Goal: Register for event/course

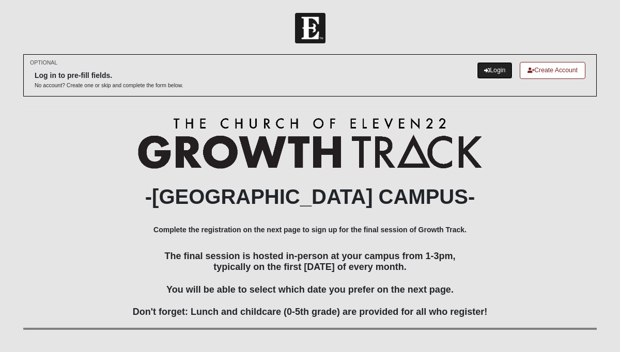
click at [495, 68] on link "Login" at bounding box center [495, 70] width 36 height 17
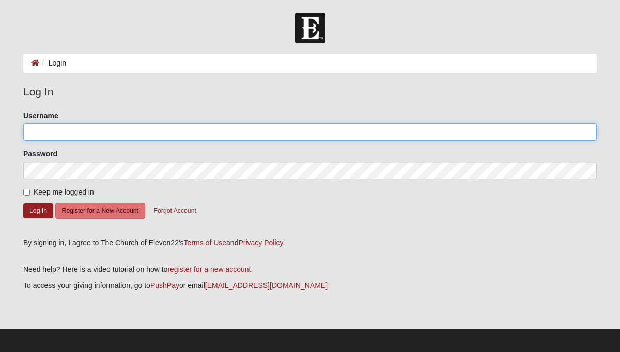
click at [153, 137] on input "Username" at bounding box center [309, 132] width 573 height 18
click at [149, 137] on input "Username" at bounding box center [309, 132] width 573 height 18
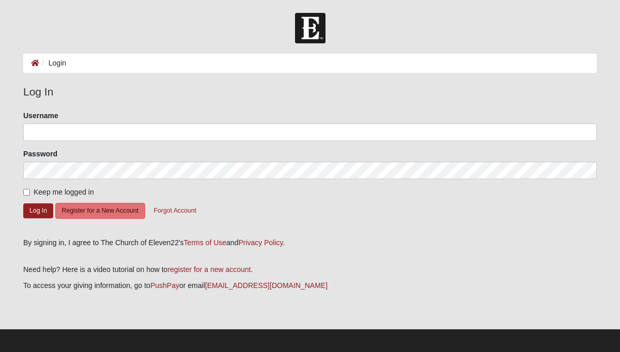
click at [114, 98] on legend "Log In" at bounding box center [309, 92] width 573 height 17
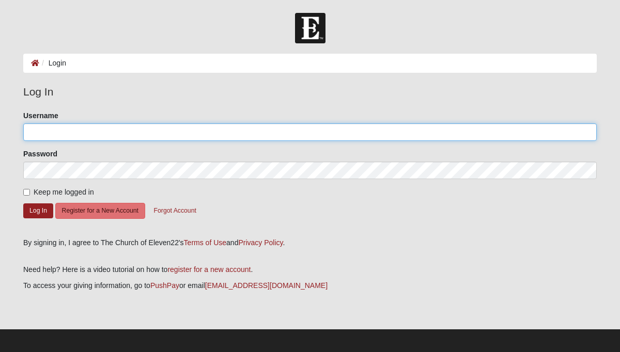
click at [85, 134] on input "Username" at bounding box center [309, 132] width 573 height 18
type input "azackw@"
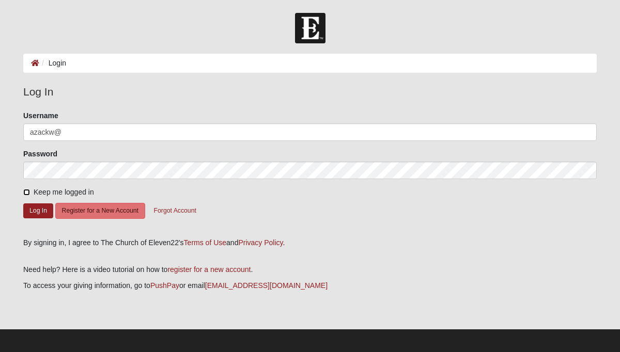
click at [29, 191] on input "Keep me logged in" at bounding box center [26, 192] width 7 height 7
checkbox input "true"
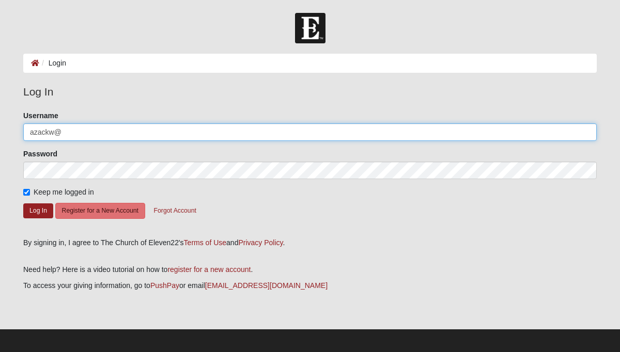
click at [95, 137] on input "azackw@" at bounding box center [309, 132] width 573 height 18
type input "azackw@yahoo.com"
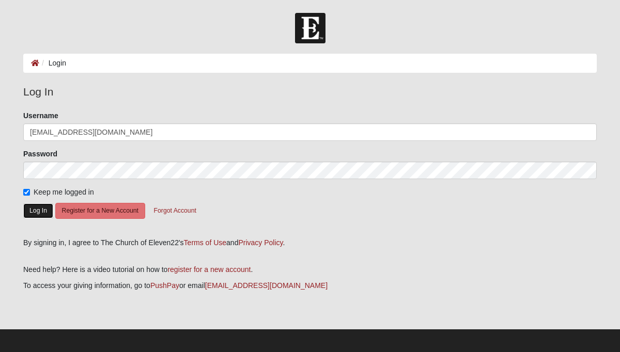
click at [35, 210] on button "Log In" at bounding box center [38, 210] width 30 height 15
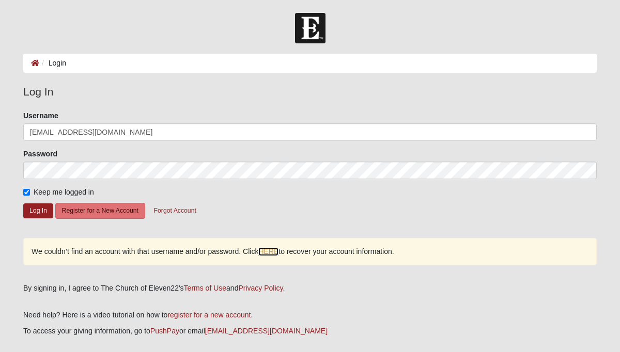
click at [270, 253] on link "HERE" at bounding box center [268, 251] width 20 height 9
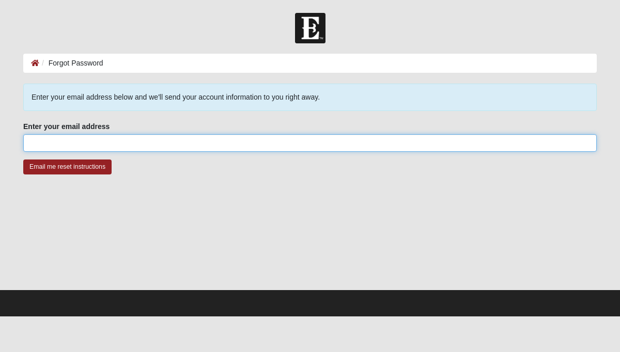
click at [147, 139] on input "Enter your email address" at bounding box center [309, 143] width 573 height 18
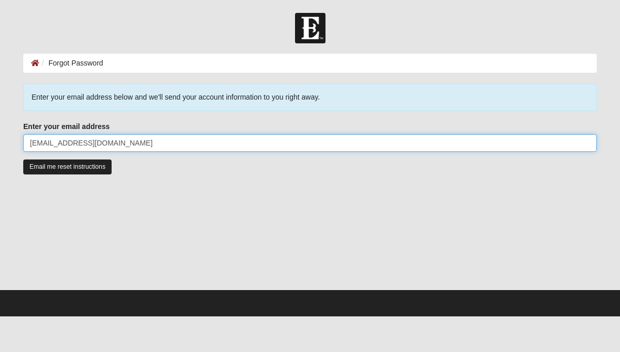
type input "[EMAIL_ADDRESS][DOMAIN_NAME]"
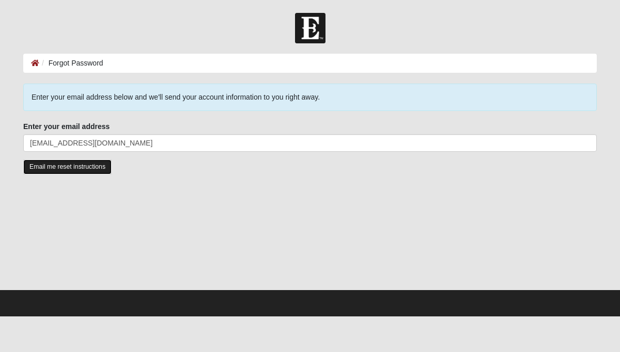
click at [71, 165] on input "Email me reset instructions" at bounding box center [67, 167] width 88 height 15
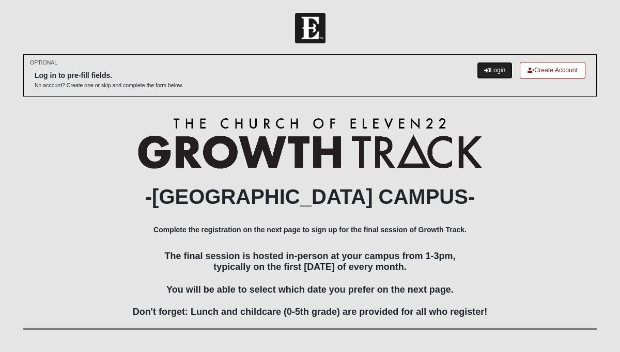
click at [503, 70] on link "Login" at bounding box center [495, 70] width 36 height 17
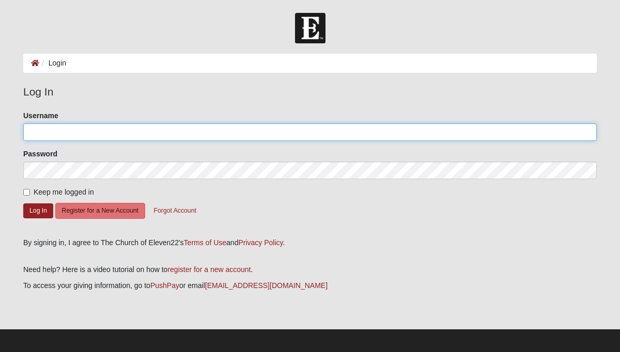
click at [189, 130] on input "Username" at bounding box center [309, 132] width 573 height 18
type input "[EMAIL_ADDRESS][DOMAIN_NAME]"
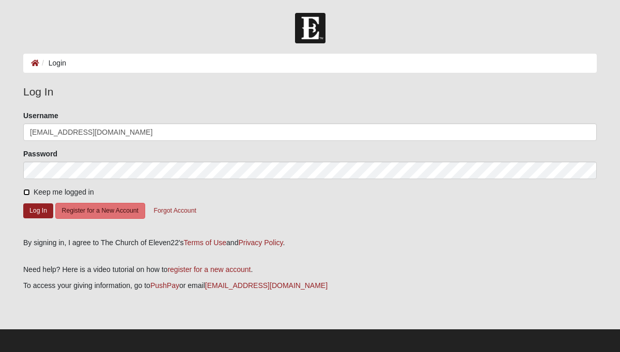
click at [27, 193] on input "Keep me logged in" at bounding box center [26, 192] width 7 height 7
checkbox input "true"
click at [35, 211] on button "Log In" at bounding box center [38, 210] width 30 height 15
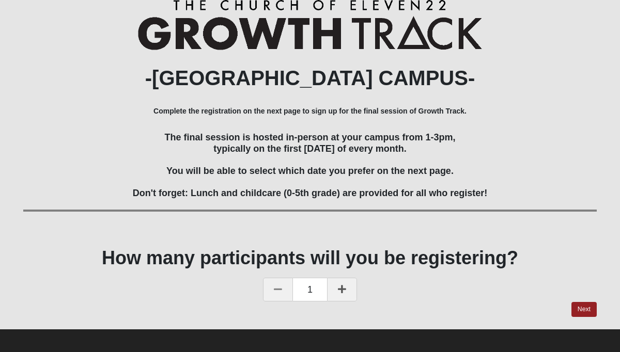
scroll to position [59, 0]
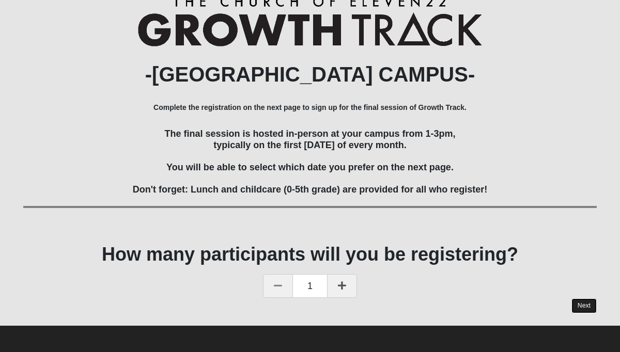
click at [587, 304] on link "Next" at bounding box center [583, 306] width 25 height 15
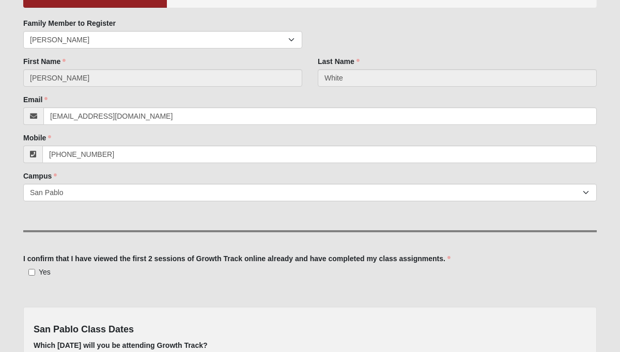
scroll to position [104, 0]
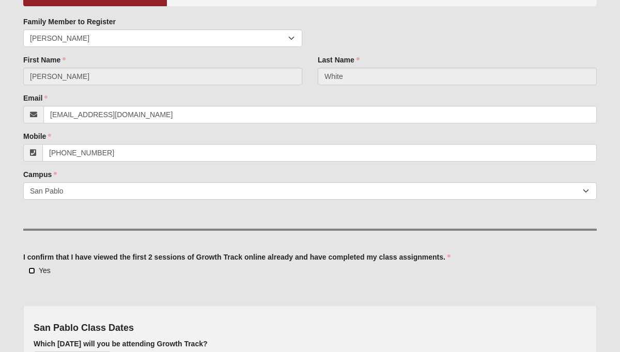
click at [31, 270] on input "Yes" at bounding box center [31, 271] width 7 height 7
checkbox input "true"
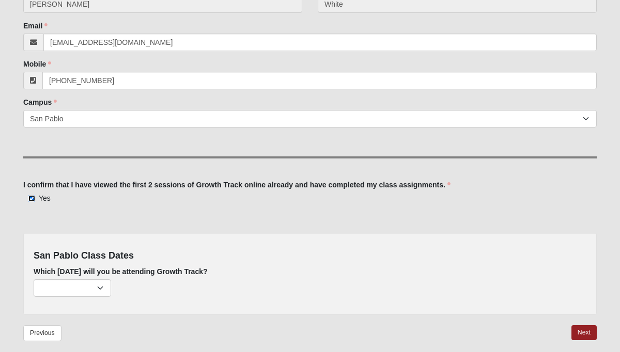
scroll to position [220, 0]
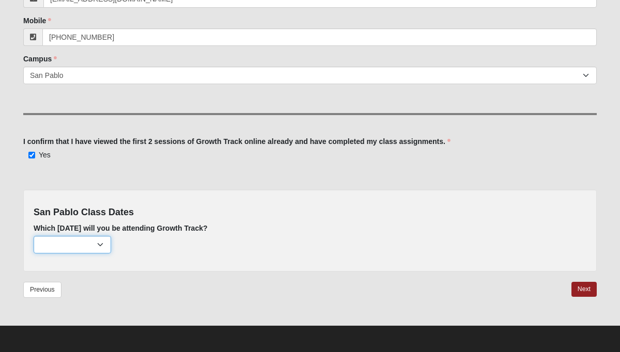
click at [102, 245] on select "[DATE] (153 remaining) [DATE] (221 remaining) [DATE] (222 remaining)" at bounding box center [72, 245] width 77 height 18
select select "715"
click at [34, 236] on select "[DATE] (153 remaining) [DATE] (221 remaining) [DATE] (222 remaining)" at bounding box center [72, 245] width 77 height 18
click at [587, 290] on link "Next" at bounding box center [583, 289] width 25 height 15
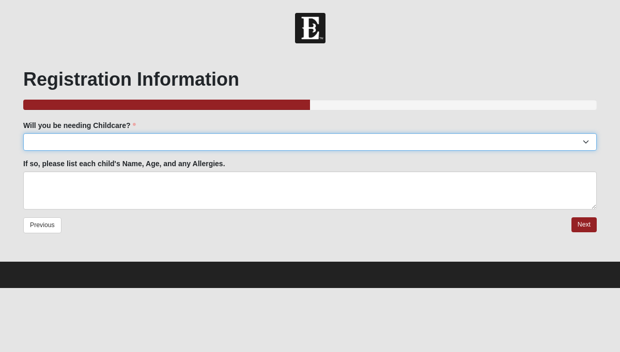
click at [272, 138] on select "Yes No" at bounding box center [309, 142] width 573 height 18
select select "No"
click at [23, 133] on select "Yes No" at bounding box center [309, 142] width 573 height 18
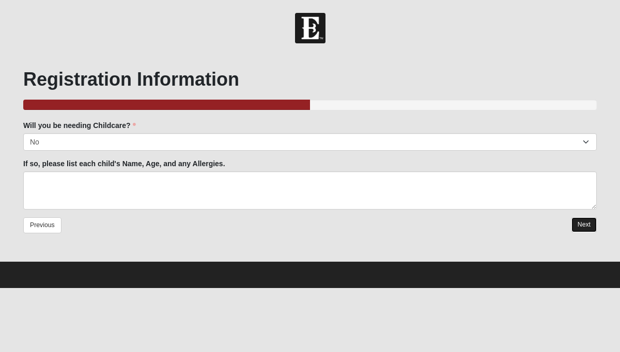
click at [586, 226] on link "Next" at bounding box center [583, 224] width 25 height 15
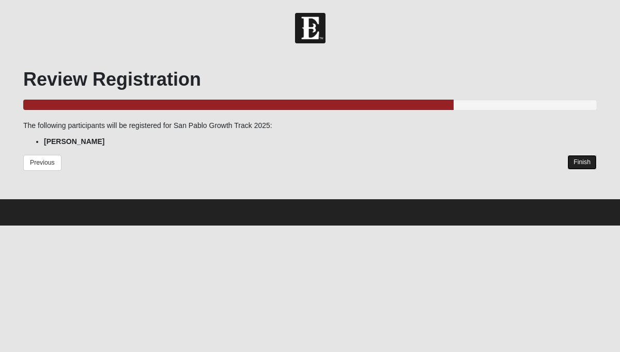
click at [582, 165] on link "Finish" at bounding box center [581, 162] width 29 height 15
